Goal: Task Accomplishment & Management: Use online tool/utility

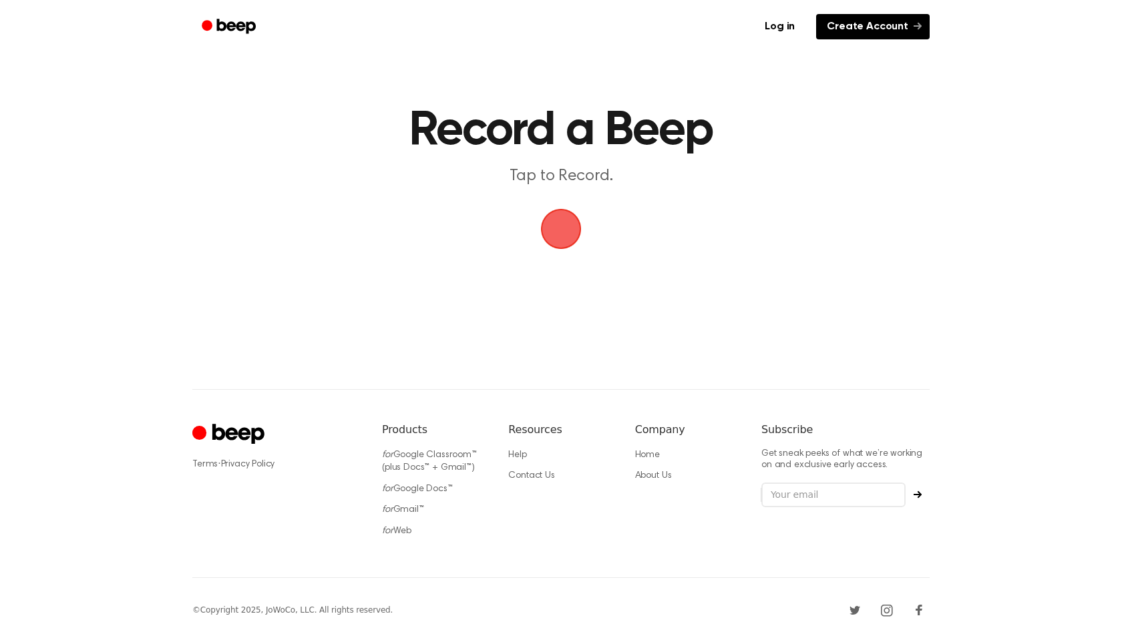
click at [843, 23] on link "Create Account" at bounding box center [873, 26] width 114 height 25
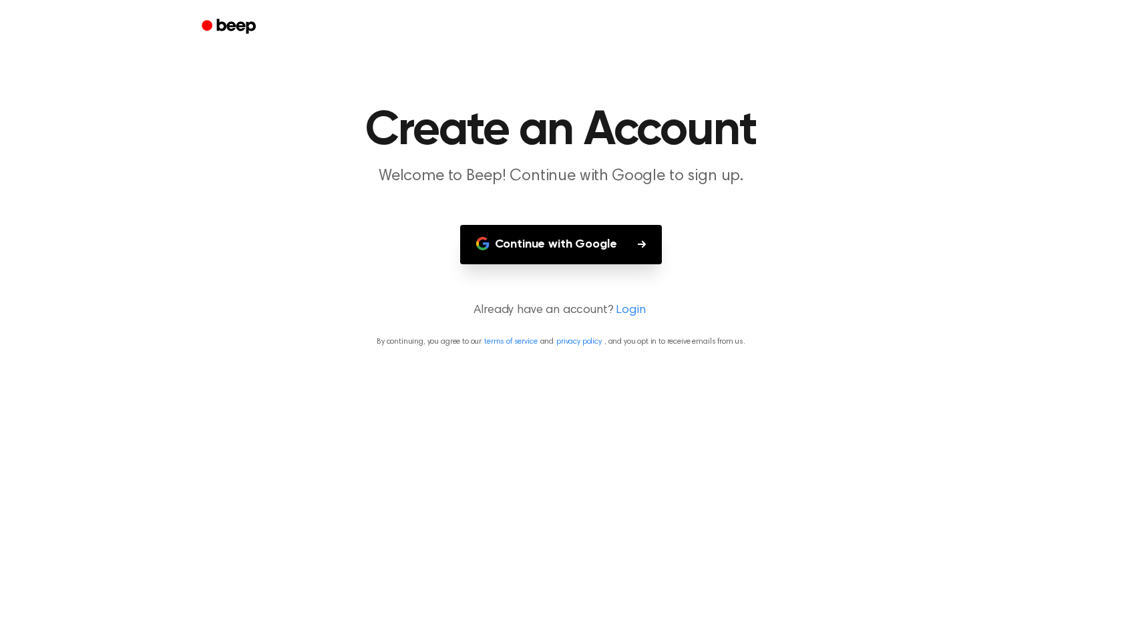
click at [582, 262] on button "Continue with Google" at bounding box center [561, 244] width 202 height 39
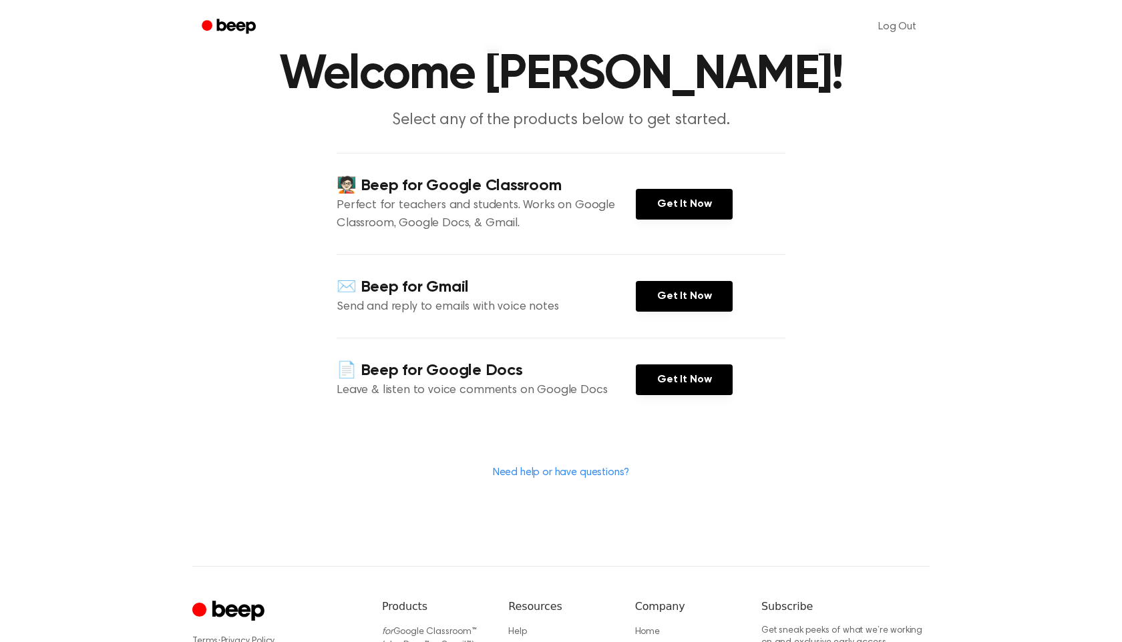
scroll to position [55, 0]
click at [527, 428] on section "🧑🏻‍🏫 Beep for Google Classroom Perfect for teachers and students. Works on Goog…" at bounding box center [561, 318] width 449 height 328
click at [528, 472] on link "Need help or have questions?" at bounding box center [561, 473] width 137 height 11
click at [684, 384] on link "Get It Now" at bounding box center [684, 380] width 97 height 31
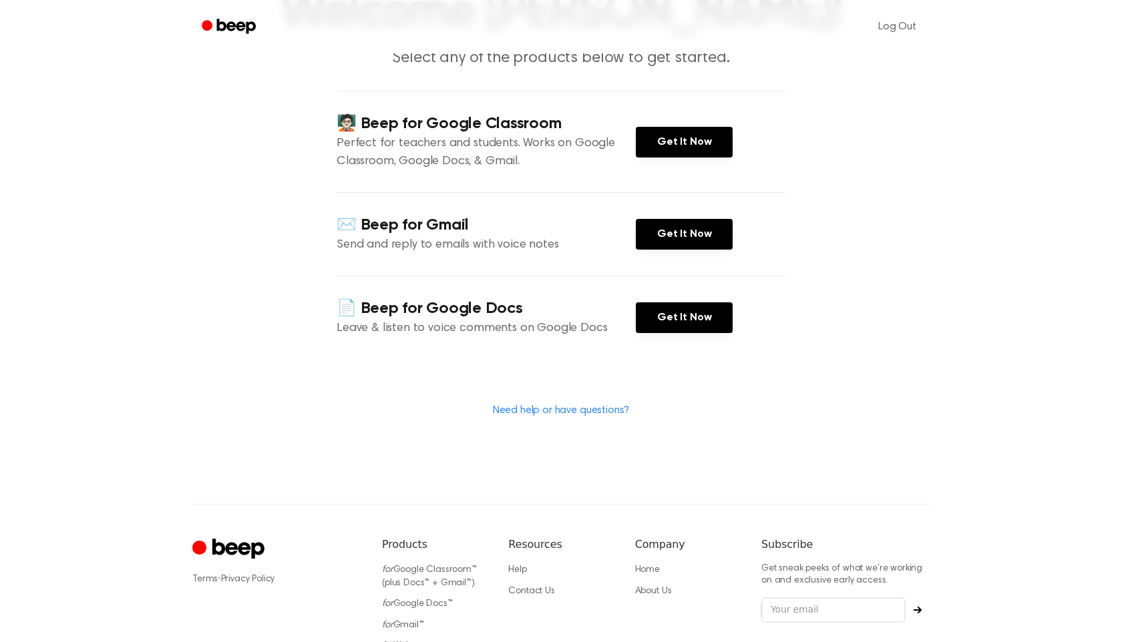
scroll to position [0, 0]
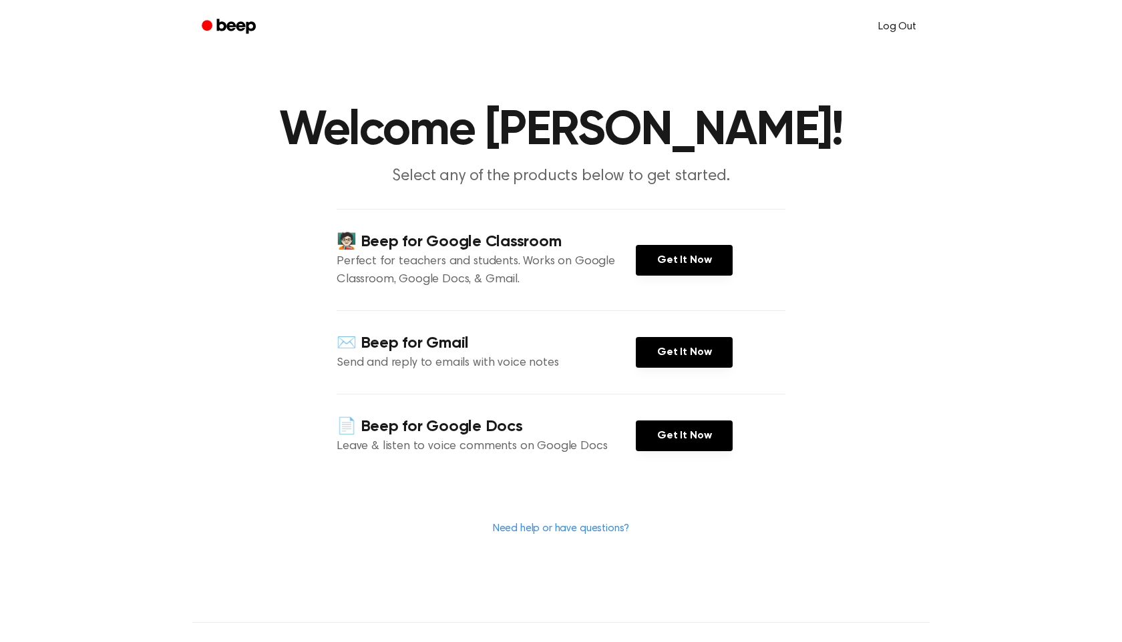
click at [908, 19] on link "Log Out" at bounding box center [897, 27] width 65 height 32
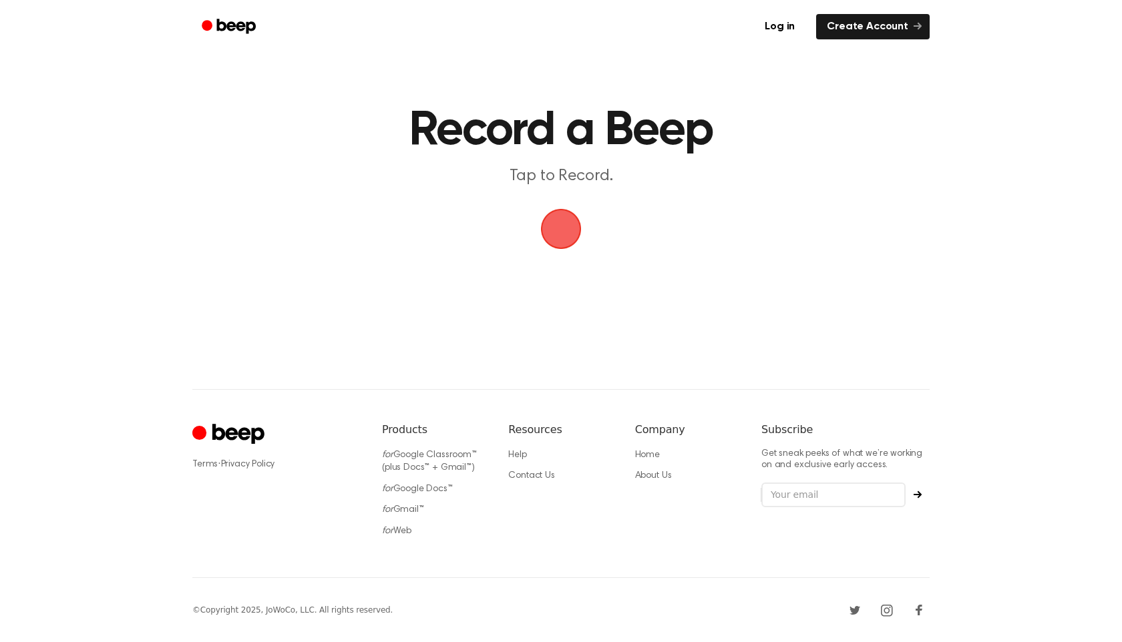
click at [565, 232] on span "button" at bounding box center [560, 228] width 53 height 53
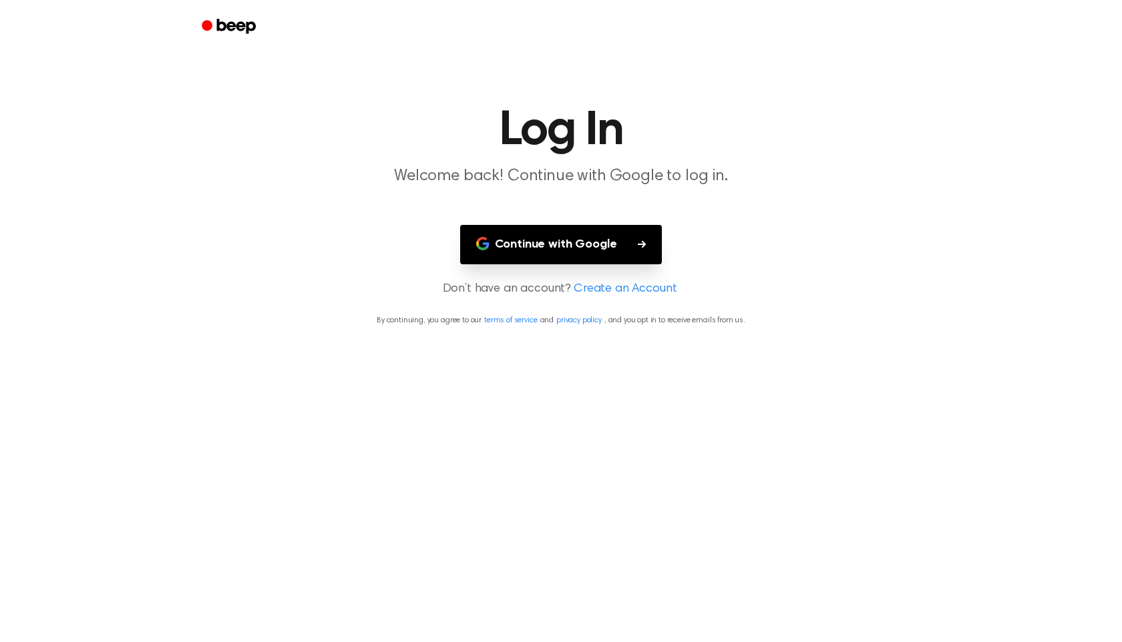
click at [573, 244] on button "Continue with Google" at bounding box center [561, 244] width 202 height 39
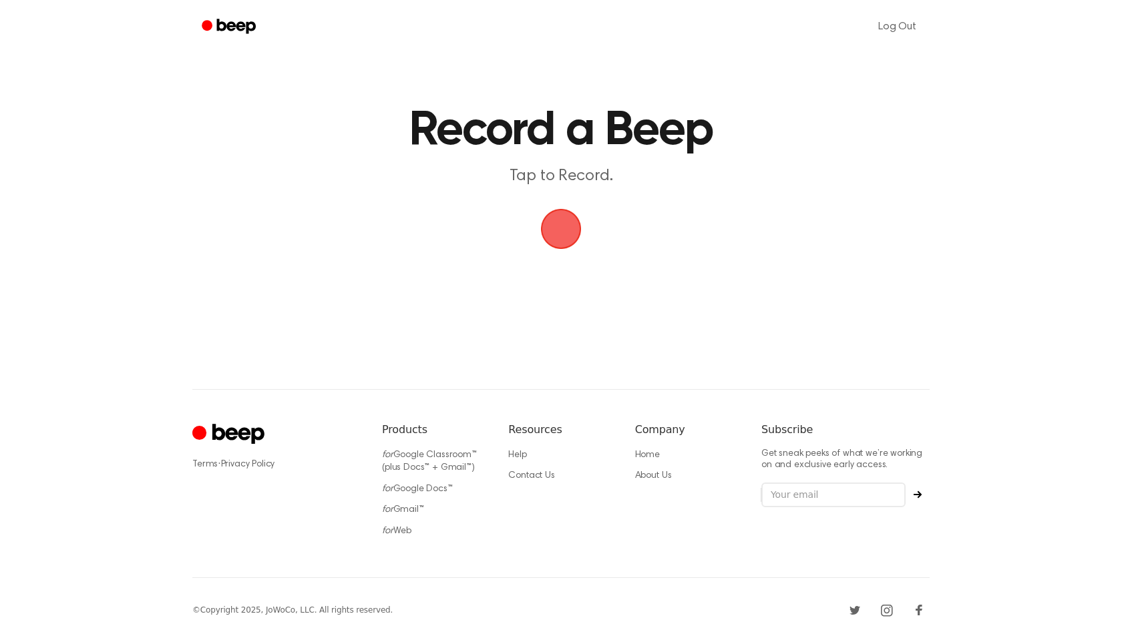
click at [562, 231] on span "button" at bounding box center [560, 228] width 49 height 49
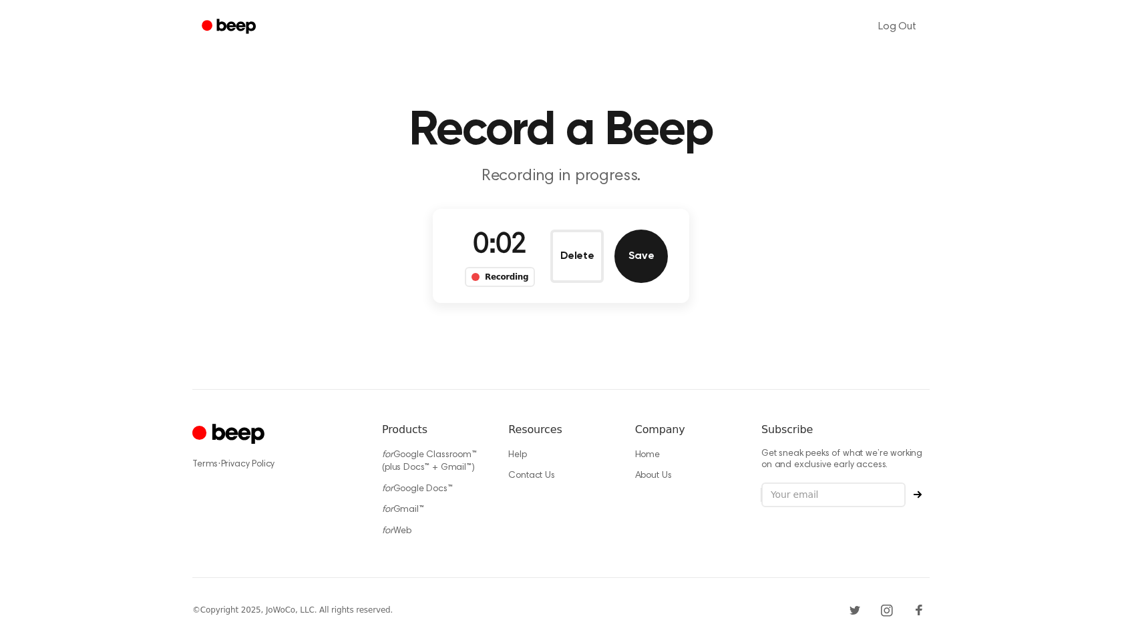
click at [651, 259] on button "Save" at bounding box center [640, 256] width 53 height 53
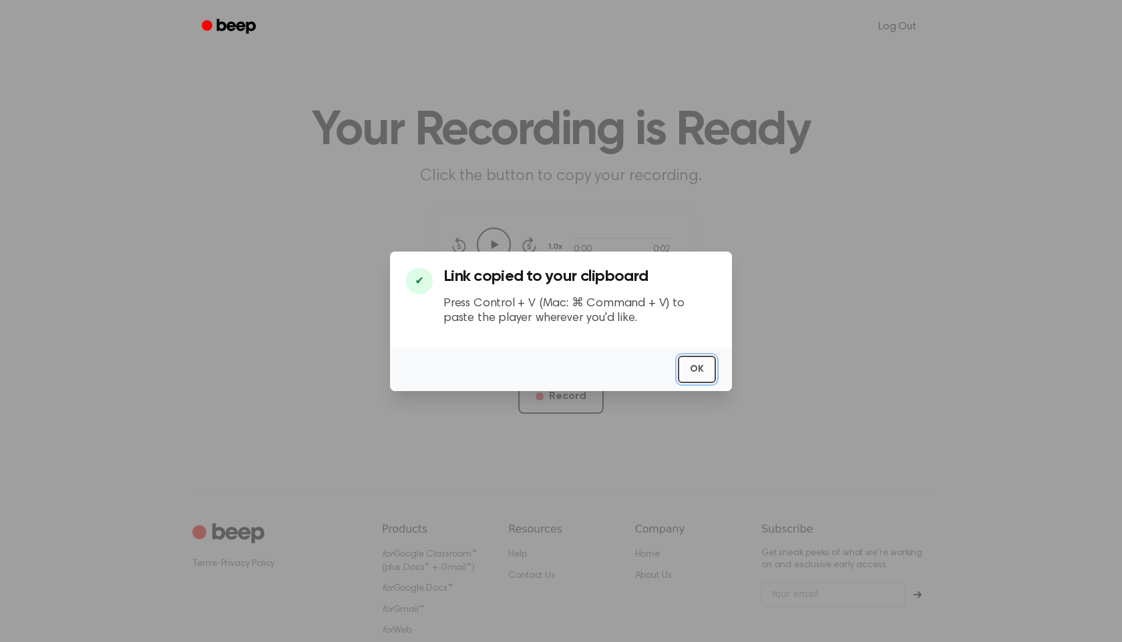
click at [697, 369] on button "OK" at bounding box center [697, 369] width 38 height 27
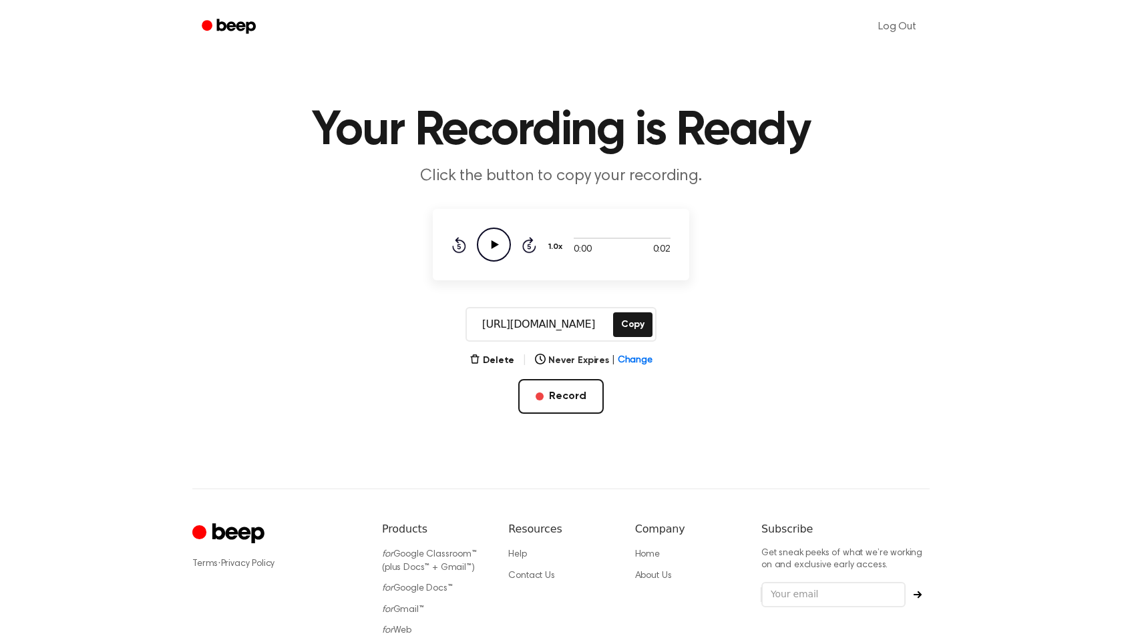
click at [495, 252] on icon "Play Audio" at bounding box center [494, 245] width 34 height 34
click at [495, 248] on icon at bounding box center [494, 244] width 6 height 9
